Goal: Task Accomplishment & Management: Use online tool/utility

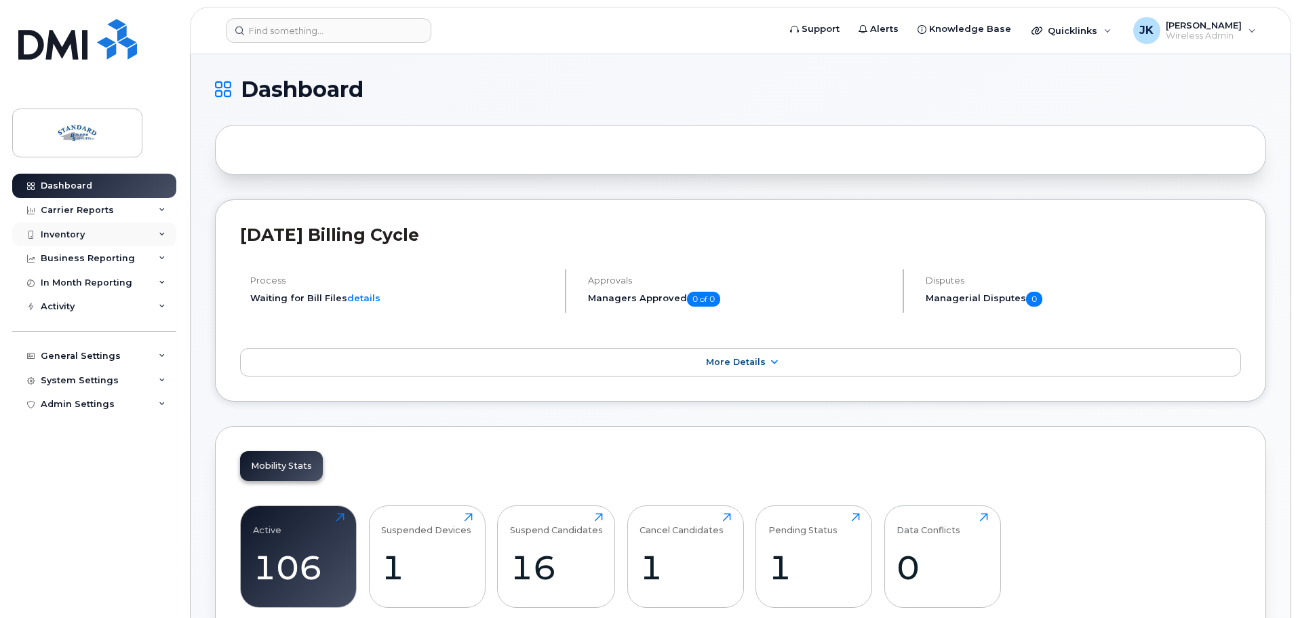
click at [71, 233] on div "Inventory" at bounding box center [63, 234] width 44 height 11
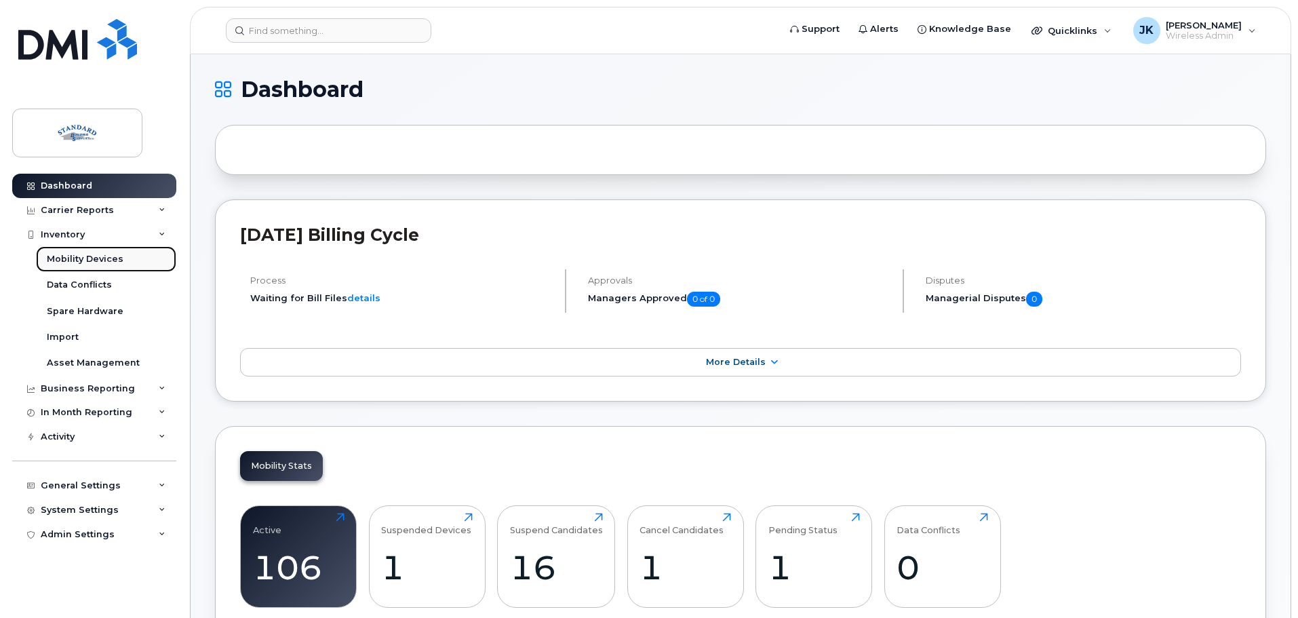
click at [106, 256] on div "Mobility Devices" at bounding box center [85, 259] width 77 height 12
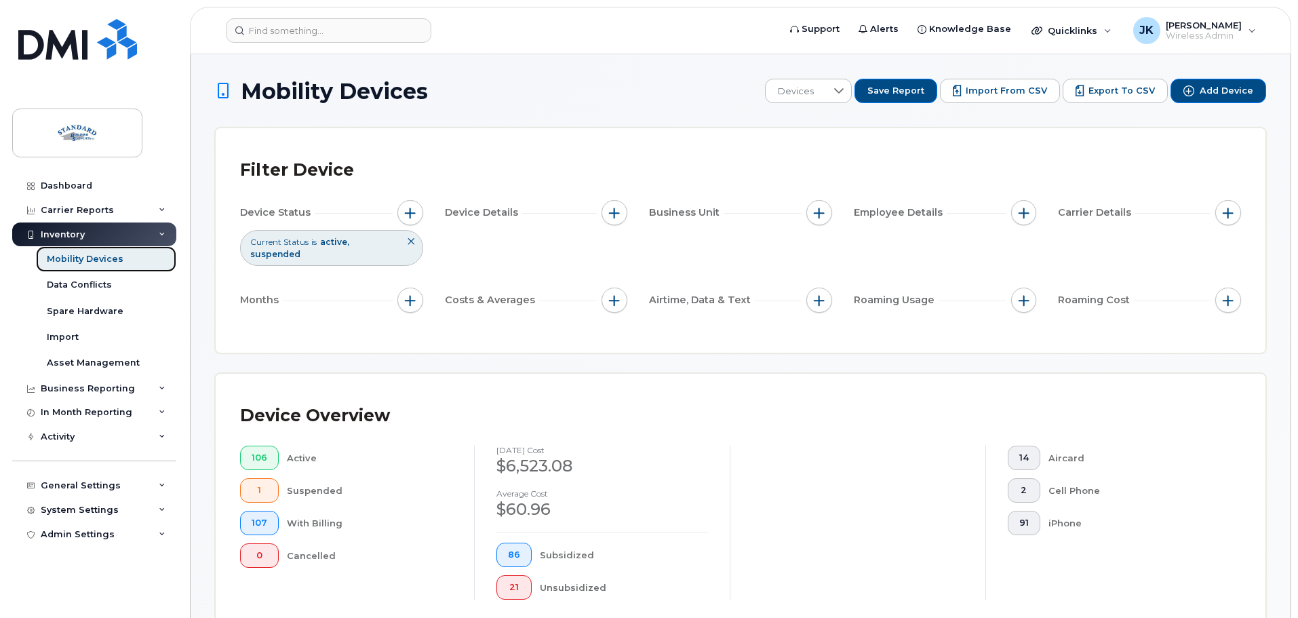
scroll to position [475, 0]
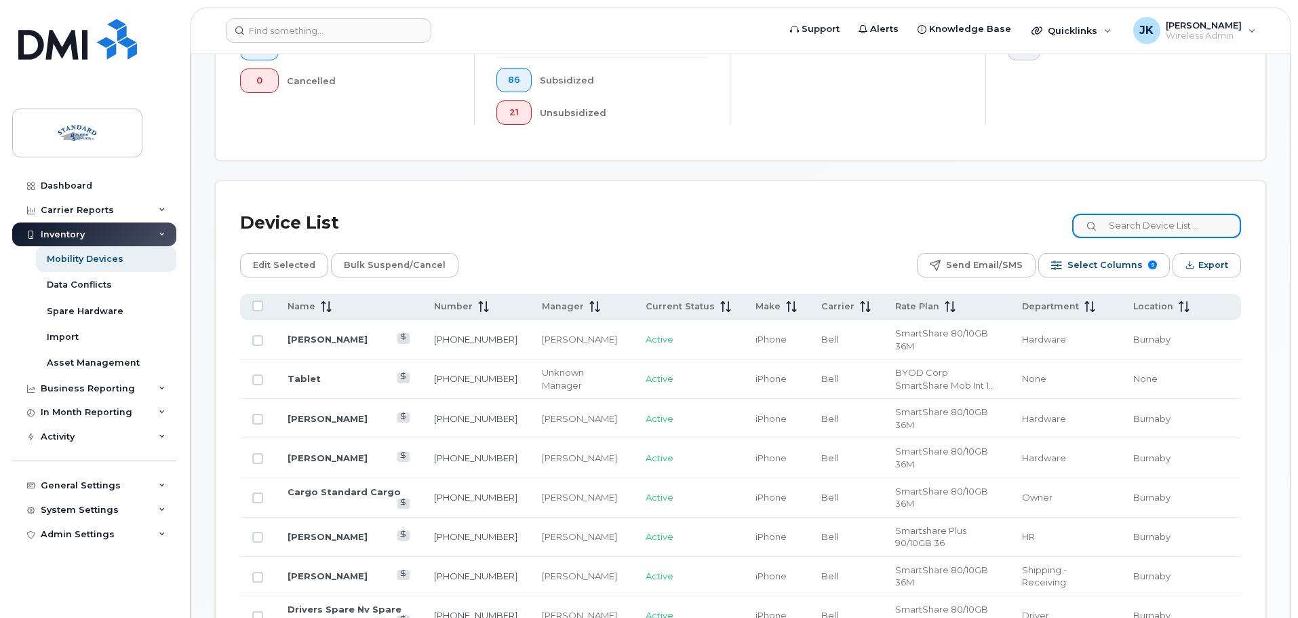
click at [1166, 220] on input at bounding box center [1157, 226] width 169 height 24
type input "michelle"
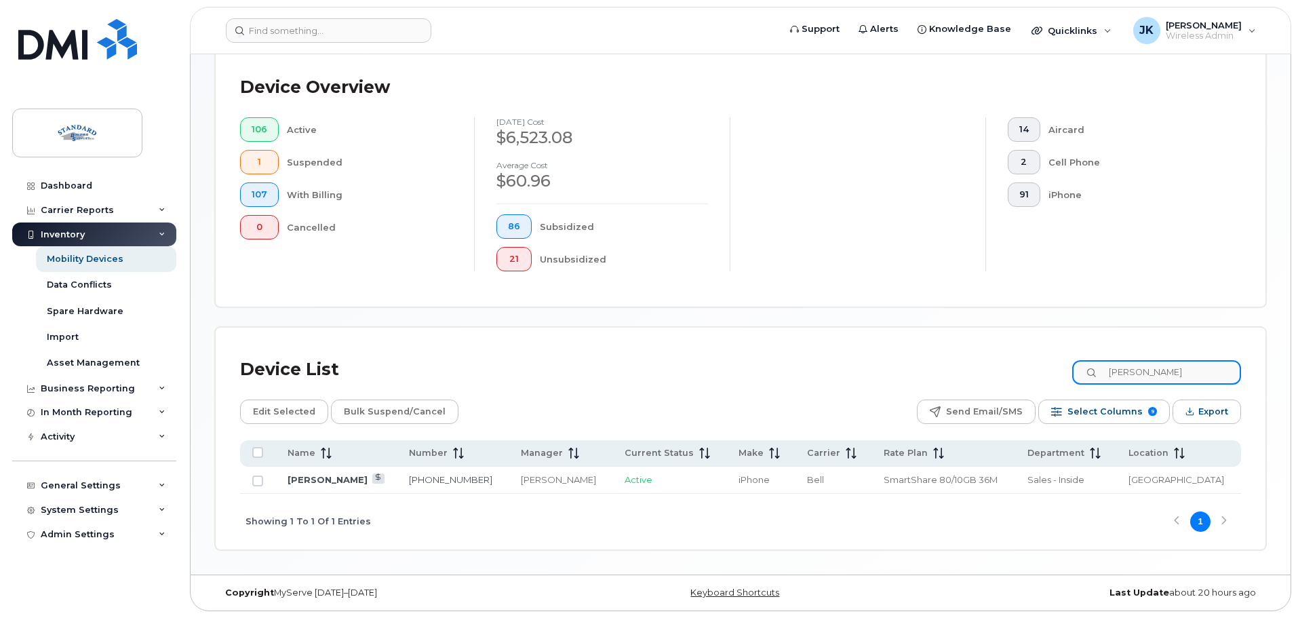
scroll to position [317, 0]
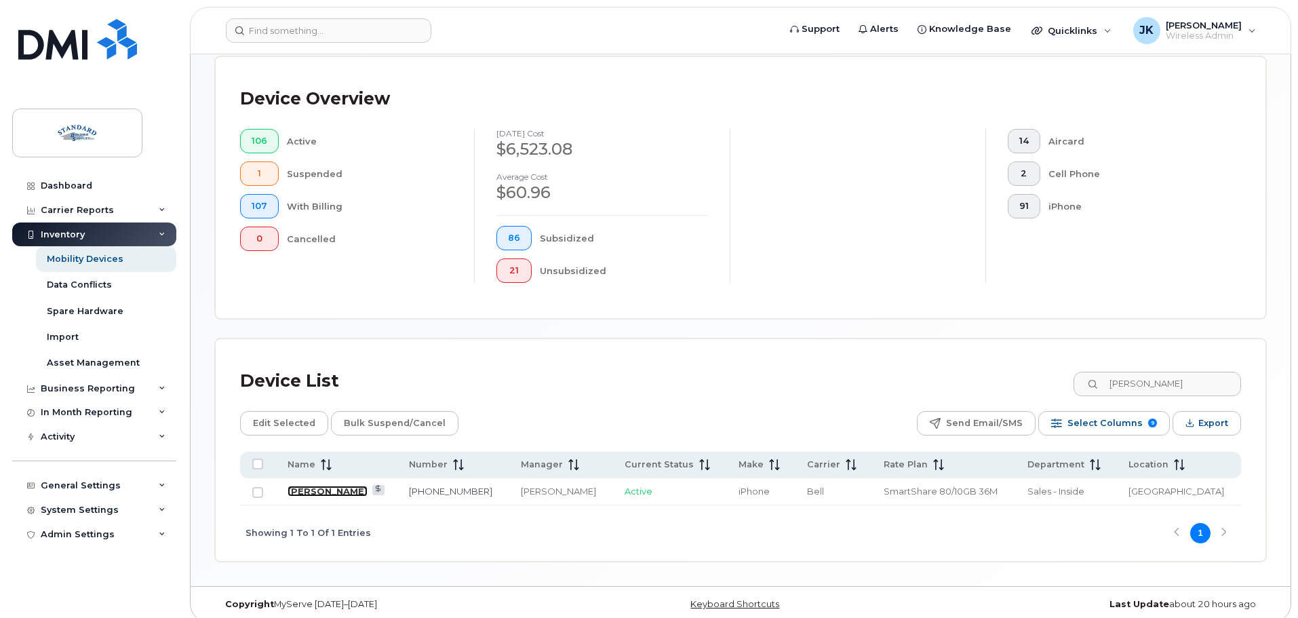
click at [322, 486] on link "Michelle Abbott" at bounding box center [328, 491] width 80 height 11
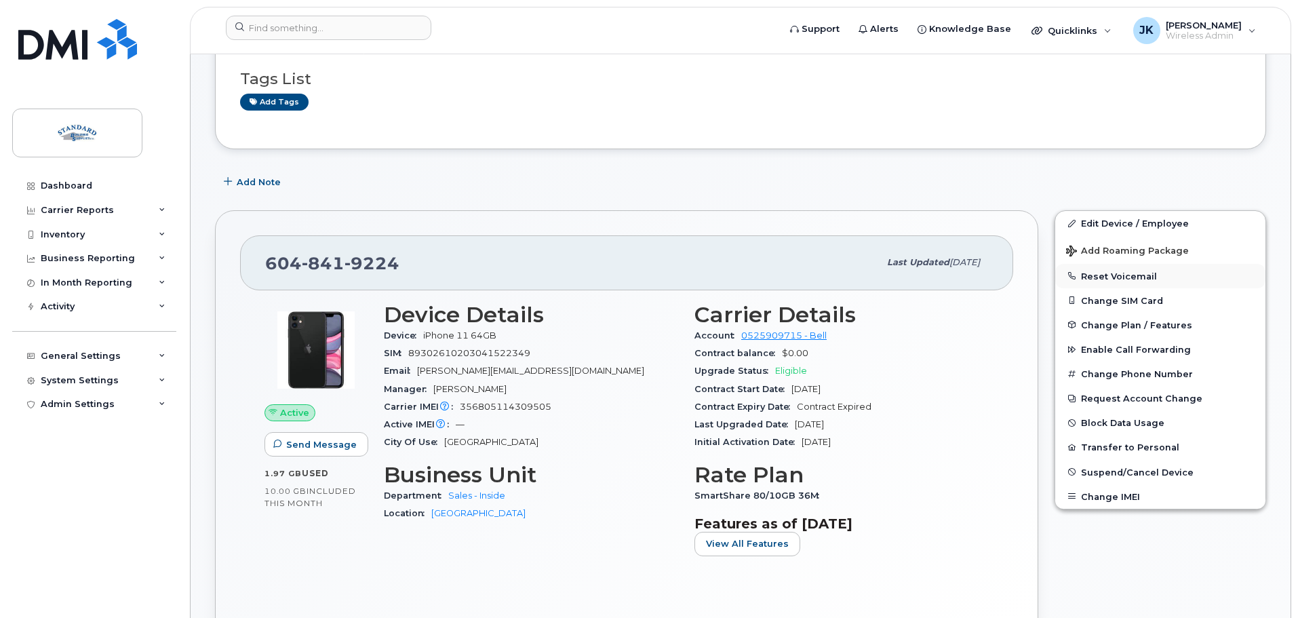
scroll to position [136, 0]
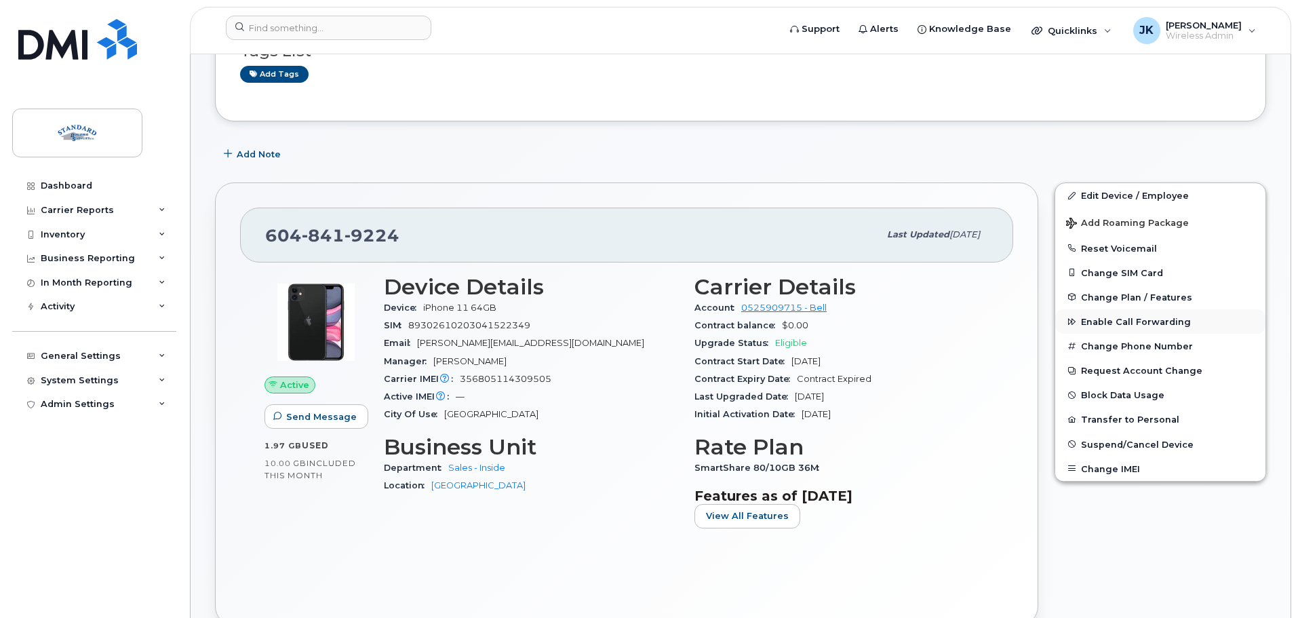
click at [1138, 317] on span "Enable Call Forwarding" at bounding box center [1136, 322] width 110 height 10
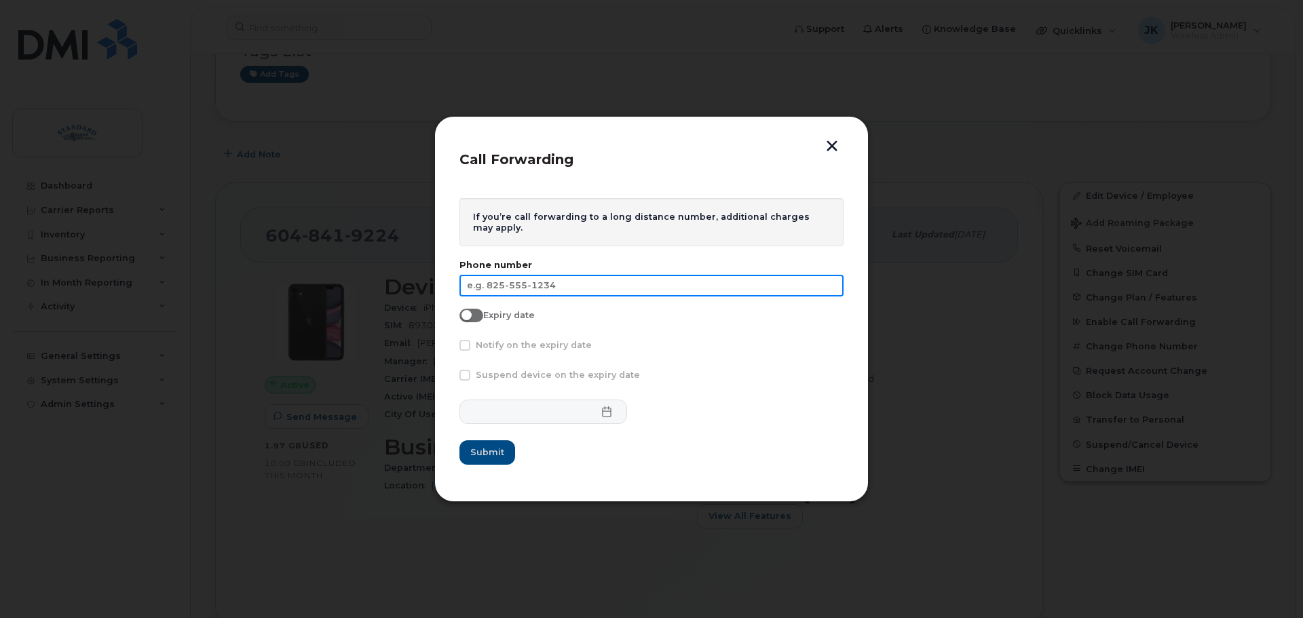
click at [526, 279] on input "text" at bounding box center [651, 286] width 384 height 22
type input "604-841-9233"
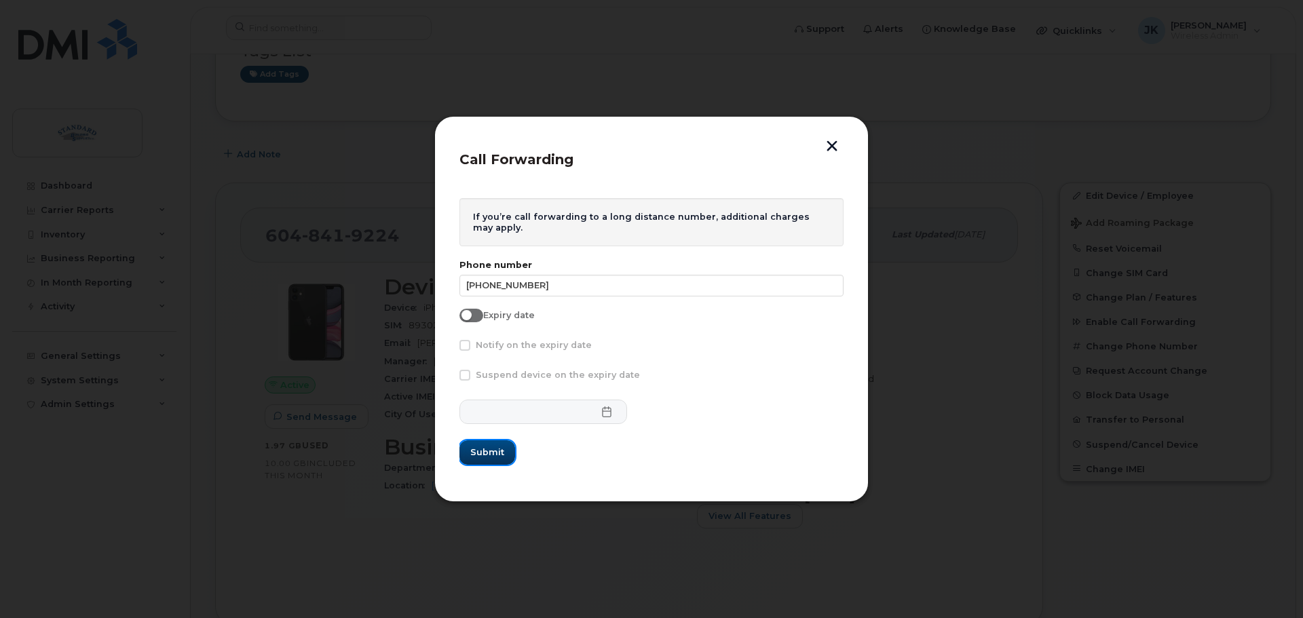
click at [488, 450] on span "Submit" at bounding box center [487, 452] width 34 height 13
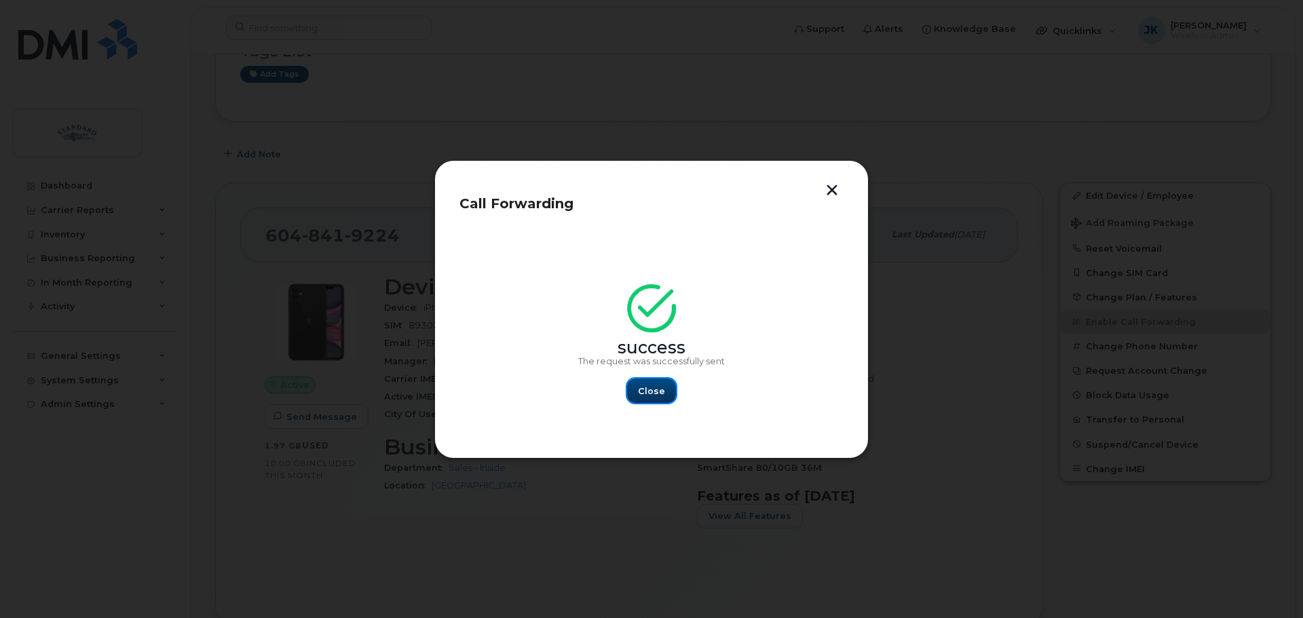
click at [659, 388] on span "Close" at bounding box center [651, 391] width 27 height 13
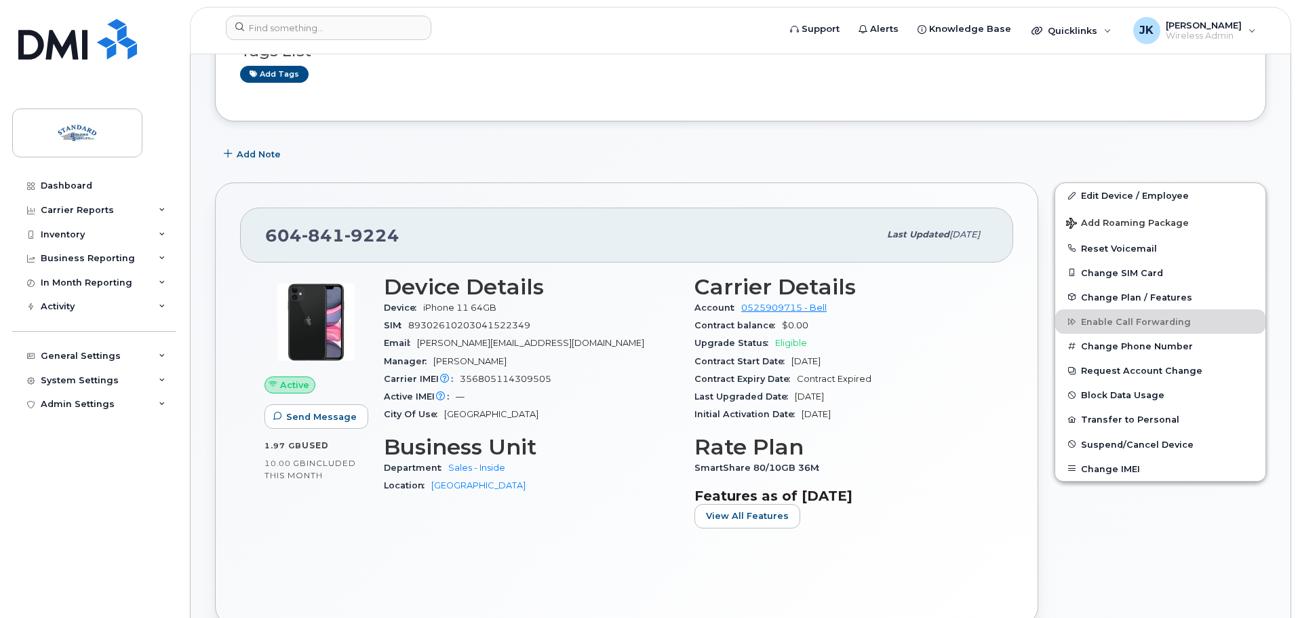
drag, startPoint x: 952, startPoint y: 518, endPoint x: 967, endPoint y: 511, distance: 17.0
click at [952, 516] on section "Features as of Sep 01, 2025 View All Features" at bounding box center [842, 508] width 294 height 41
click at [1129, 529] on div "Edit Device / Employee Add Roaming Package Reset Voicemail Change SIM Card Chan…" at bounding box center [1161, 403] width 228 height 459
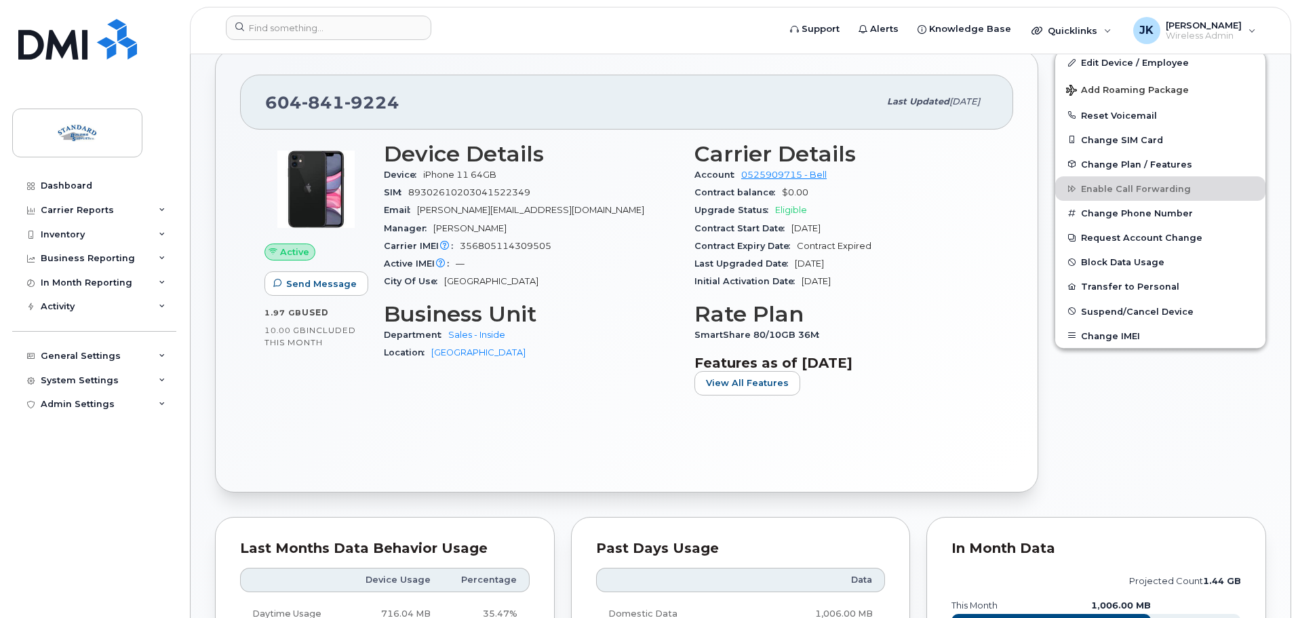
scroll to position [0, 0]
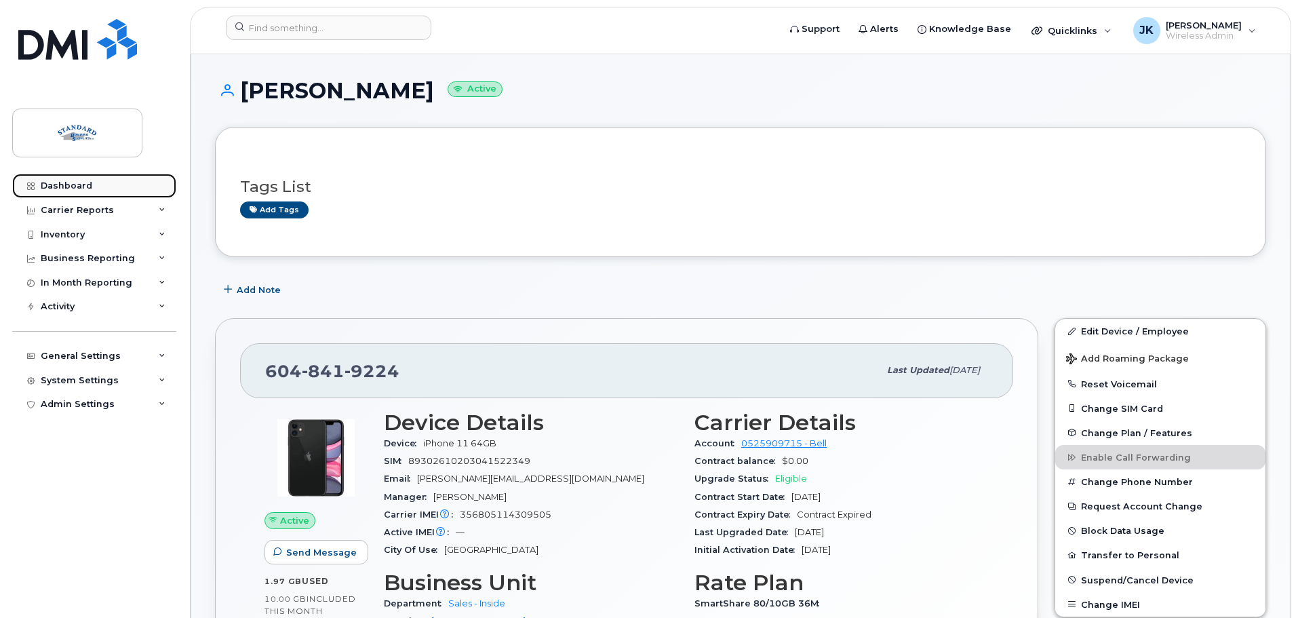
click at [82, 181] on div "Dashboard" at bounding box center [67, 185] width 52 height 11
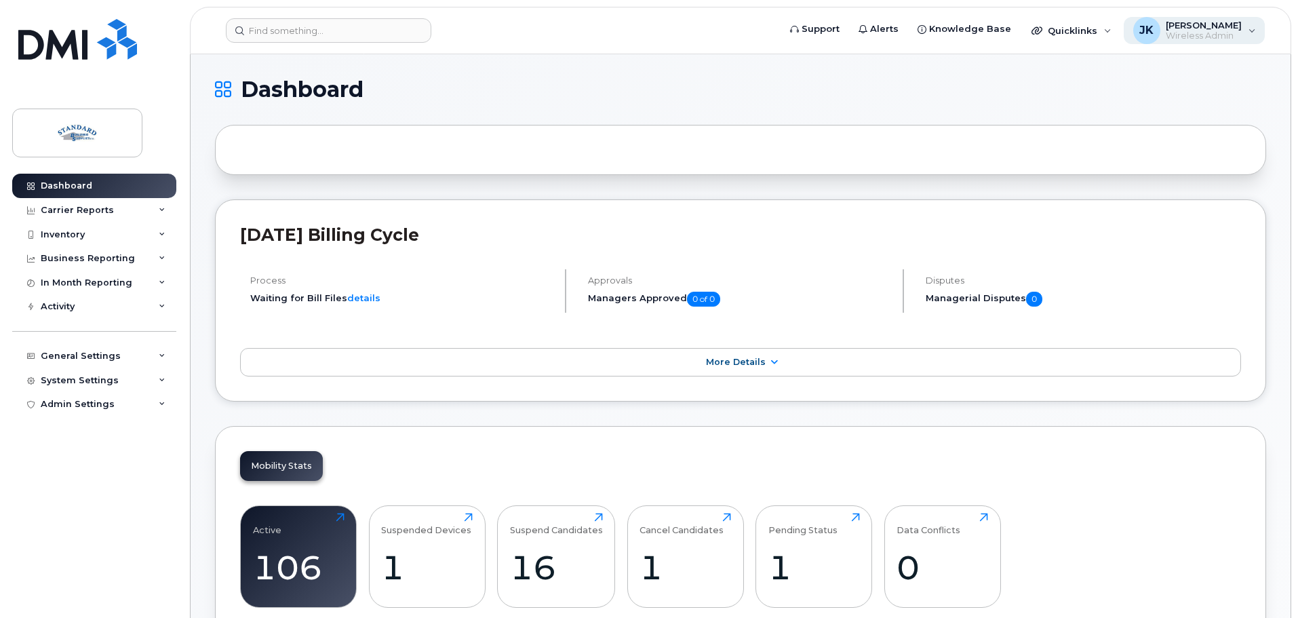
click at [1226, 29] on span "[PERSON_NAME]" at bounding box center [1204, 25] width 76 height 11
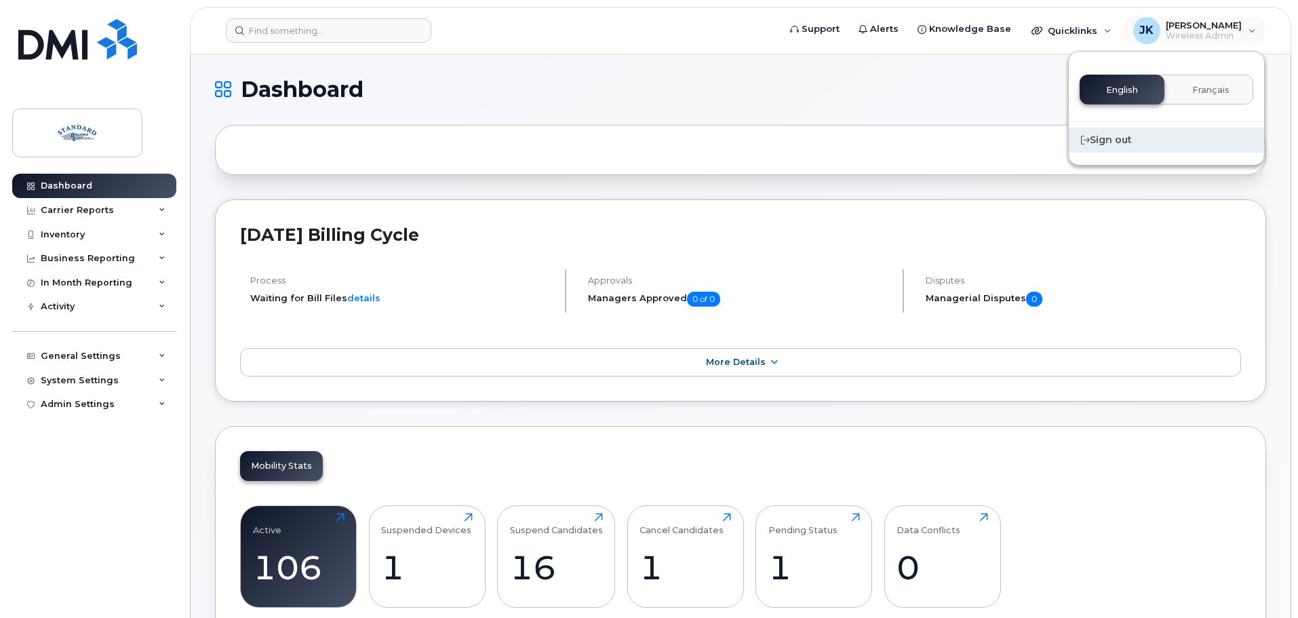
click at [1100, 140] on div "Sign out" at bounding box center [1166, 140] width 195 height 25
